Goal: Task Accomplishment & Management: Complete application form

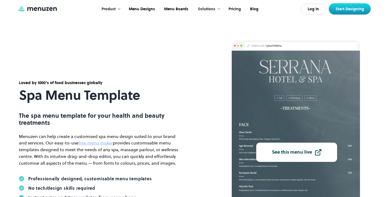
click at [232, 8] on link "Pricing" at bounding box center [234, 9] width 22 height 17
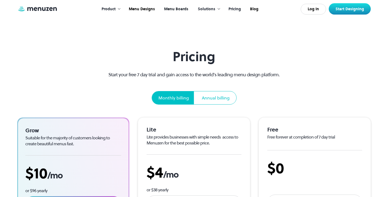
click at [178, 9] on link "Menu Boards" at bounding box center [175, 9] width 33 height 17
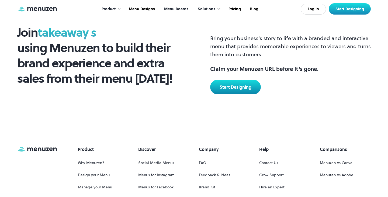
scroll to position [714, 0]
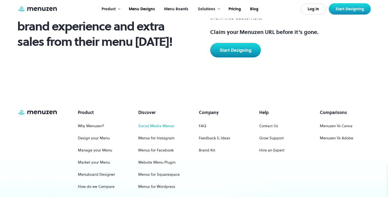
click at [171, 125] on link "Social Media Menus" at bounding box center [156, 126] width 36 height 10
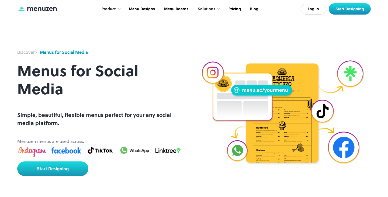
click at [106, 8] on div "Product" at bounding box center [109, 9] width 14 height 6
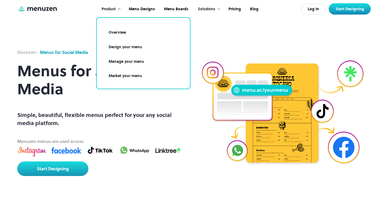
click at [138, 45] on link "Design your menu" at bounding box center [143, 47] width 80 height 12
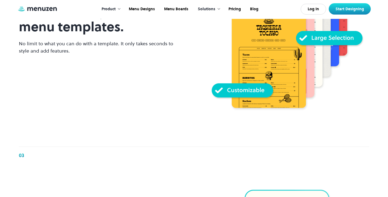
scroll to position [686, 0]
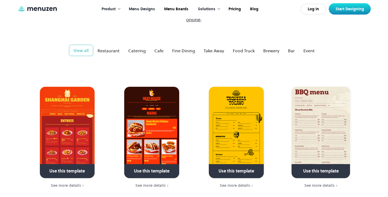
scroll to position [87, 0]
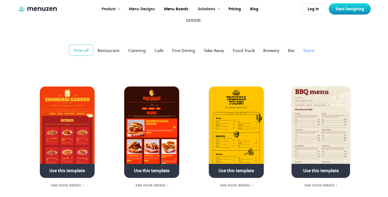
click at [308, 47] on div "Event" at bounding box center [308, 50] width 11 height 6
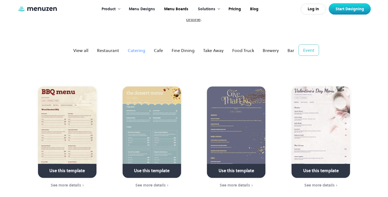
click at [135, 47] on div "Catering" at bounding box center [137, 50] width 18 height 6
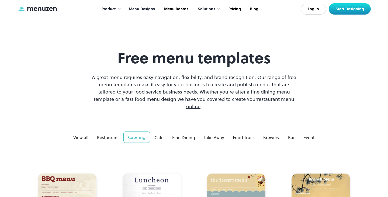
scroll to position [0, 0]
click at [179, 7] on link "Menu Boards" at bounding box center [175, 9] width 33 height 17
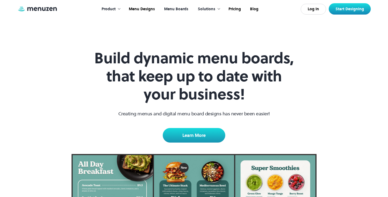
click at [203, 9] on div "Solutions" at bounding box center [207, 9] width 18 height 6
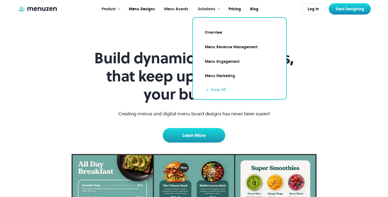
click at [229, 75] on link "Menu Marketing" at bounding box center [239, 76] width 80 height 12
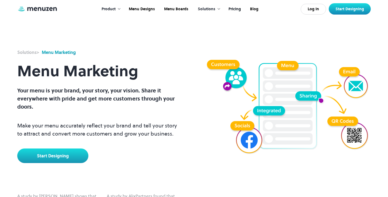
click at [240, 7] on link "Pricing" at bounding box center [234, 9] width 22 height 17
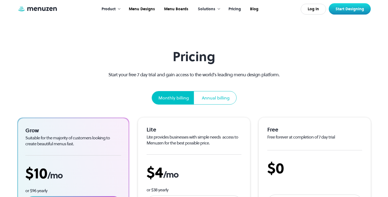
scroll to position [63, 0]
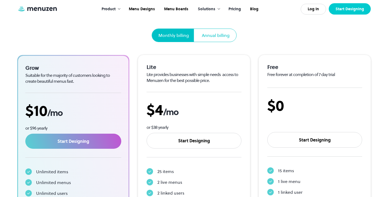
click at [344, 11] on link "Start Designing" at bounding box center [350, 8] width 42 height 11
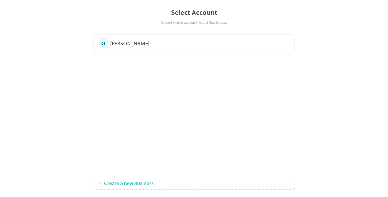
click at [158, 180] on button "Create a new Business" at bounding box center [194, 183] width 202 height 12
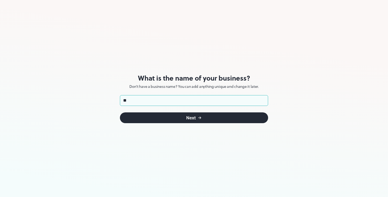
type input "*"
type input "**********"
click at [228, 118] on button "Next" at bounding box center [194, 117] width 148 height 11
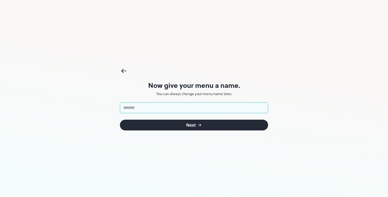
click at [220, 108] on input "text" at bounding box center [194, 107] width 148 height 11
type input "**********"
click at [194, 125] on button "Next" at bounding box center [194, 125] width 148 height 11
